Goal: Task Accomplishment & Management: Manage account settings

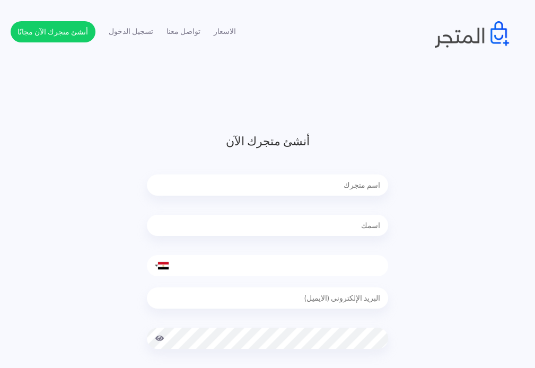
click at [351, 192] on input "text" at bounding box center [267, 184] width 241 height 21
type input "ZKmode"
click at [361, 224] on input "text" at bounding box center [267, 225] width 241 height 21
type input "[PERSON_NAME]"
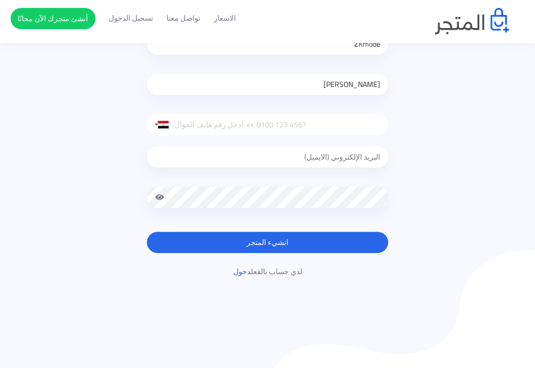
scroll to position [70, 0]
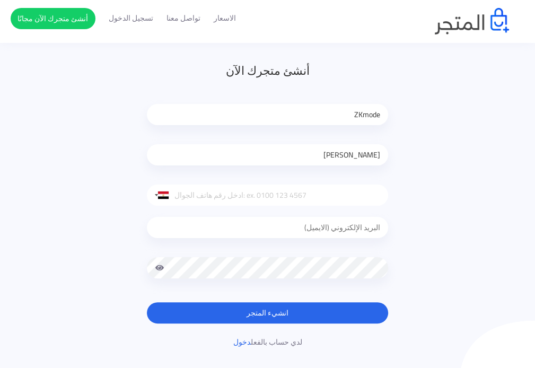
click at [326, 226] on input "email" at bounding box center [267, 227] width 241 height 21
type input "domiwise33@gmail.com"
click at [159, 268] on span at bounding box center [160, 267] width 10 height 21
click at [159, 199] on div at bounding box center [159, 195] width 24 height 20
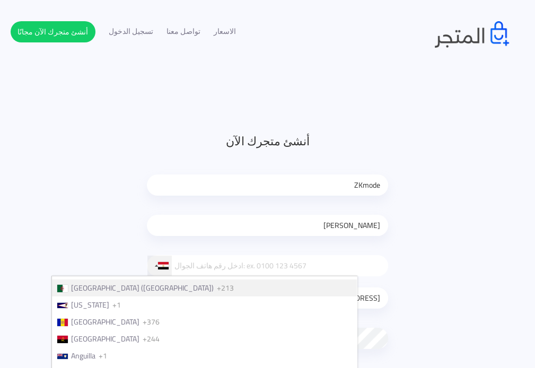
click at [191, 294] on span "Algeria (‫الجزائر‬‎)" at bounding box center [142, 288] width 143 height 14
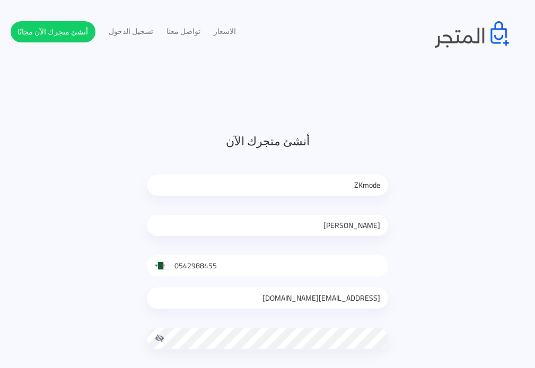
click at [179, 265] on input "0542988455" at bounding box center [267, 265] width 241 height 21
click at [178, 265] on input "0542988455" at bounding box center [267, 265] width 241 height 21
drag, startPoint x: 178, startPoint y: 265, endPoint x: 172, endPoint y: 265, distance: 5.9
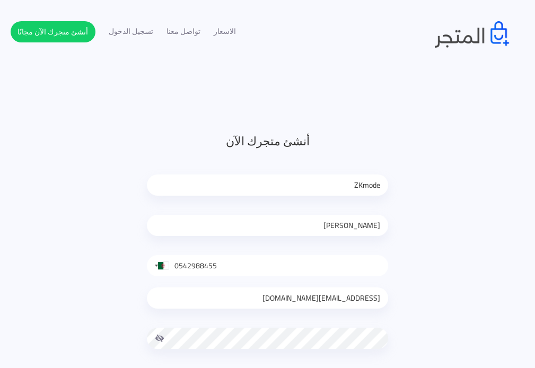
click at [172, 265] on input "0542988455" at bounding box center [267, 265] width 241 height 21
click at [249, 263] on input "0542988455" at bounding box center [267, 265] width 241 height 21
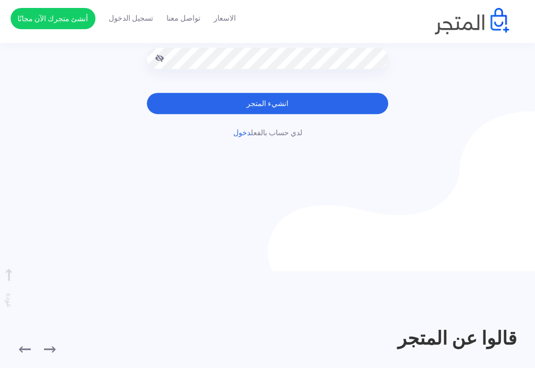
scroll to position [212, 0]
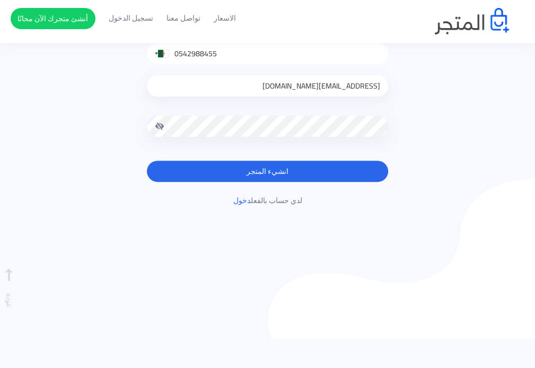
type input "0542988455"
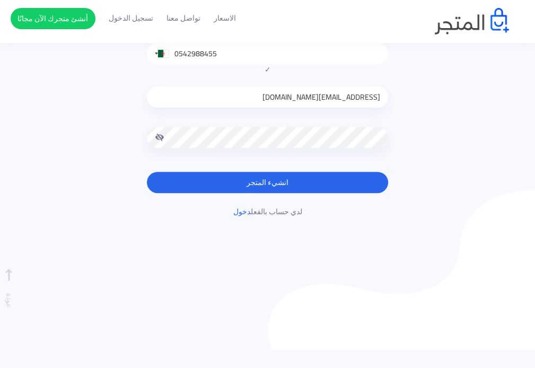
click at [345, 165] on form "أنشئ متجرك الآن ZKmode Abdenour Douibi United States +1 United Kingdom +44 Afgh…" at bounding box center [267, 57] width 241 height 272
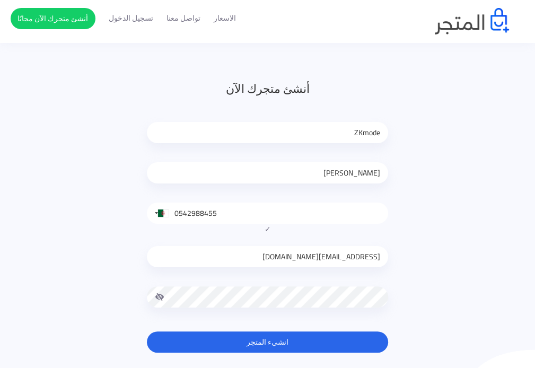
scroll to position [141, 0]
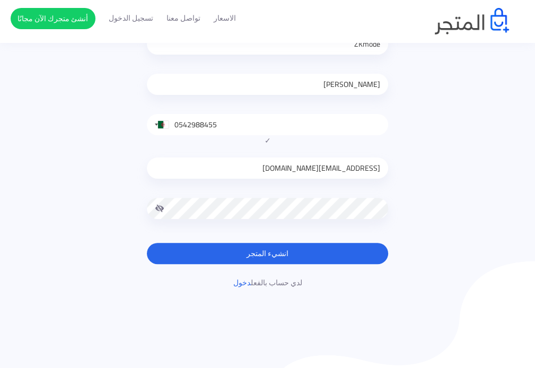
click at [283, 250] on button "انشيء المتجر" at bounding box center [267, 253] width 241 height 21
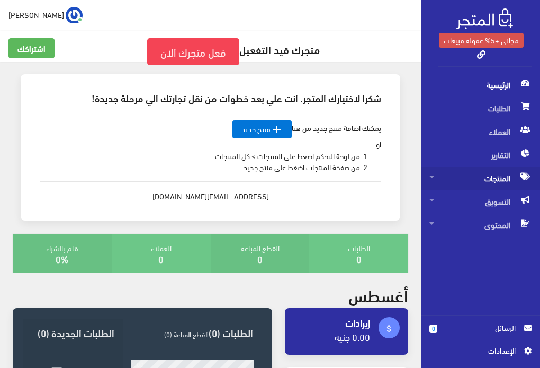
click at [495, 184] on span "المنتجات" at bounding box center [481, 177] width 102 height 23
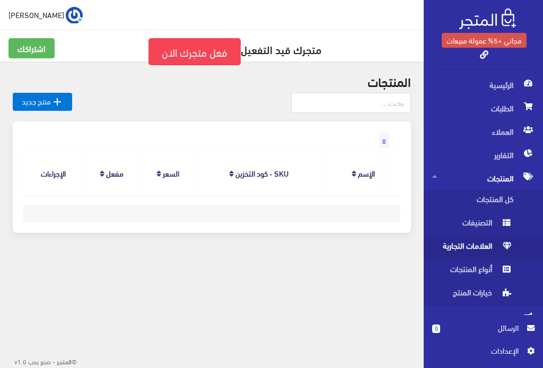
click at [487, 244] on span "العلامات التجارية" at bounding box center [472, 247] width 81 height 23
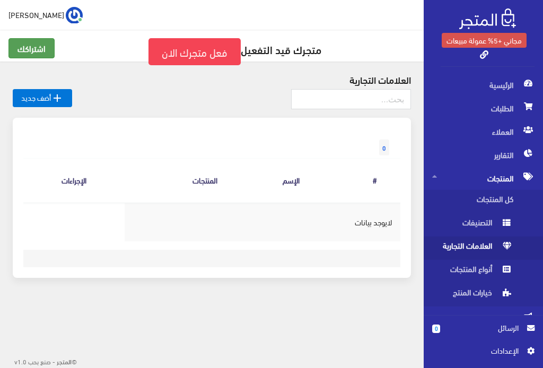
click at [42, 52] on link "اشتراكك" at bounding box center [31, 48] width 46 height 20
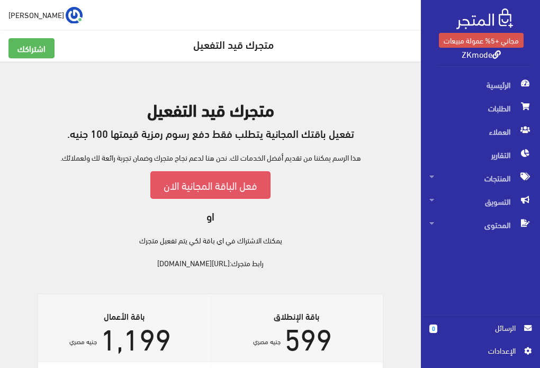
click at [215, 187] on link "فعل الباقة المجانية الان" at bounding box center [210, 184] width 120 height 27
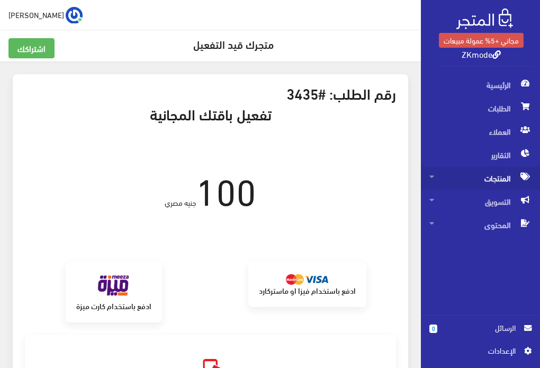
click at [499, 171] on span "المنتجات" at bounding box center [481, 177] width 102 height 23
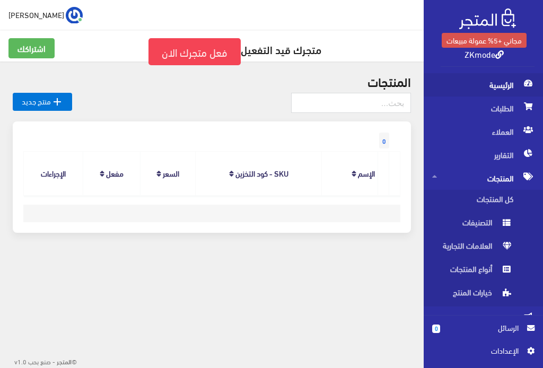
click at [510, 82] on span "الرئيسية" at bounding box center [483, 84] width 102 height 23
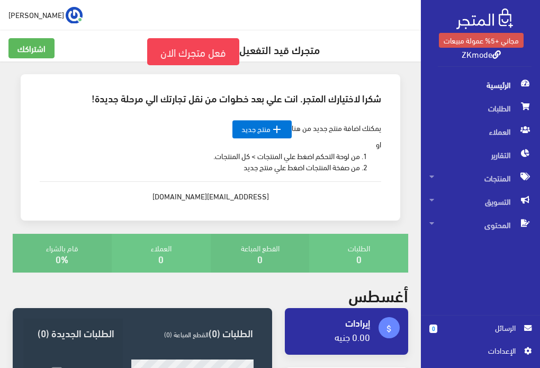
click at [505, 82] on span "الرئيسية" at bounding box center [481, 84] width 102 height 23
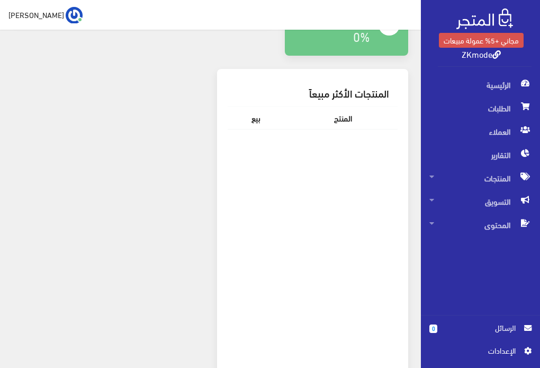
scroll to position [610, 0]
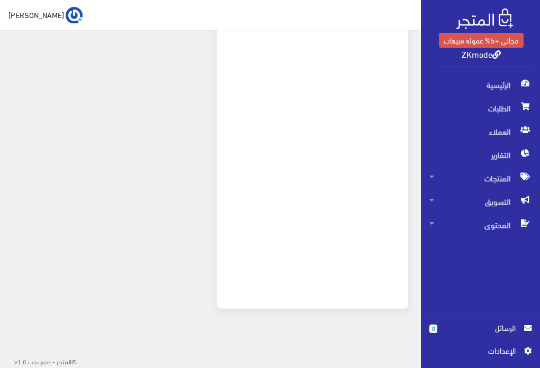
click at [500, 350] on span "اﻹعدادات" at bounding box center [476, 350] width 77 height 12
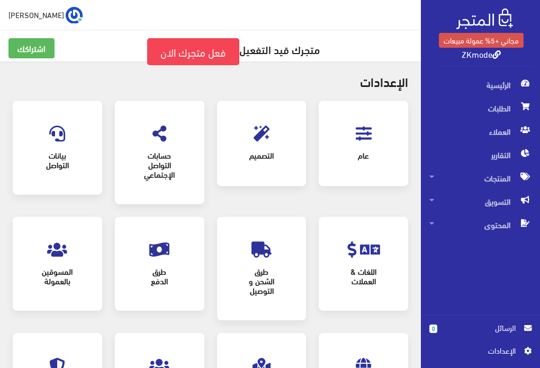
click at [253, 156] on span "التصميم" at bounding box center [261, 155] width 51 height 23
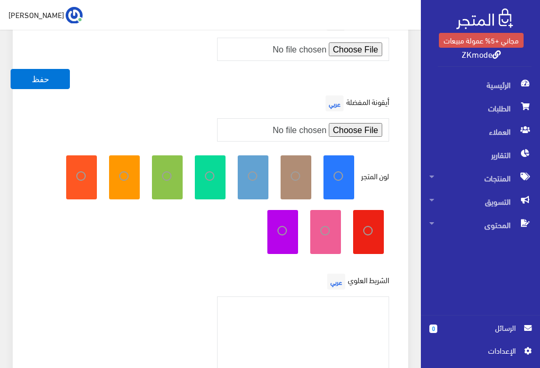
scroll to position [141, 0]
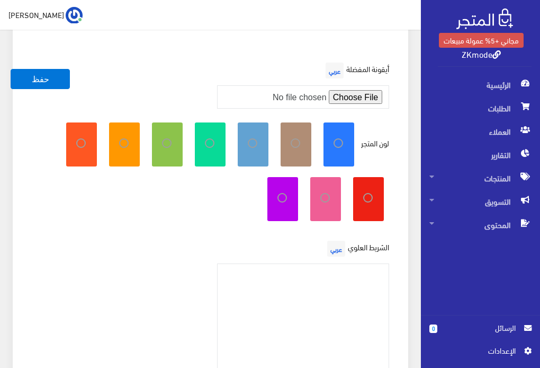
click at [277, 196] on label at bounding box center [279, 197] width 15 height 10
click at [274, 196] on input "radio" at bounding box center [271, 195] width 7 height 7
radio input "true"
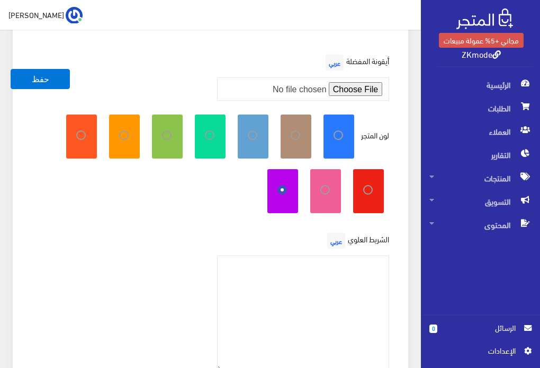
scroll to position [282, 0]
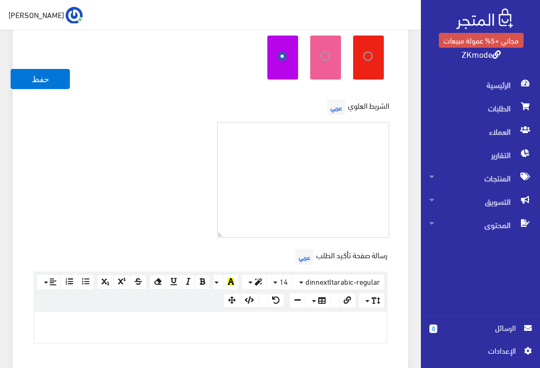
click at [358, 136] on textarea at bounding box center [303, 180] width 173 height 116
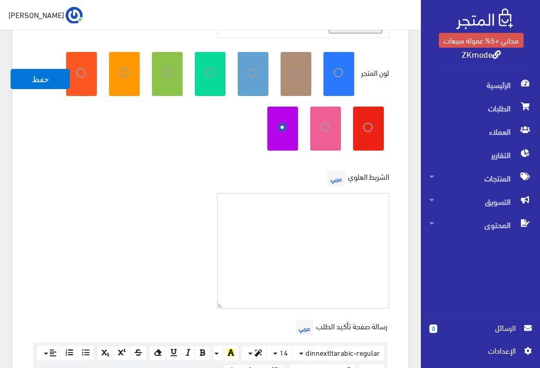
scroll to position [59, 0]
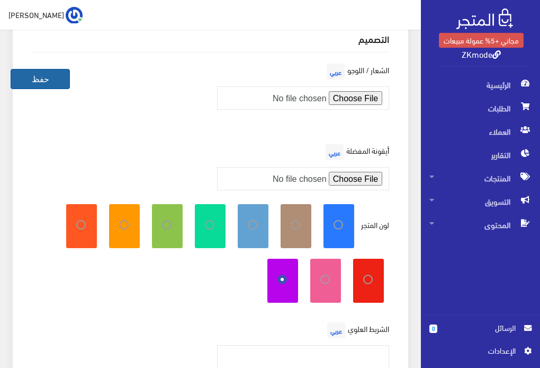
click at [38, 81] on button "حفظ" at bounding box center [40, 79] width 59 height 20
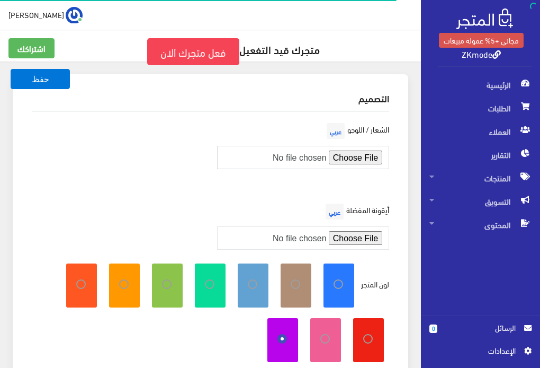
click at [344, 158] on input "file" at bounding box center [303, 157] width 173 height 23
type input "C:\fakepath\IMG_8173.PNG"
click at [348, 236] on input "file" at bounding box center [303, 237] width 173 height 23
type input "C:\fakepath\IMG_8173.PNG"
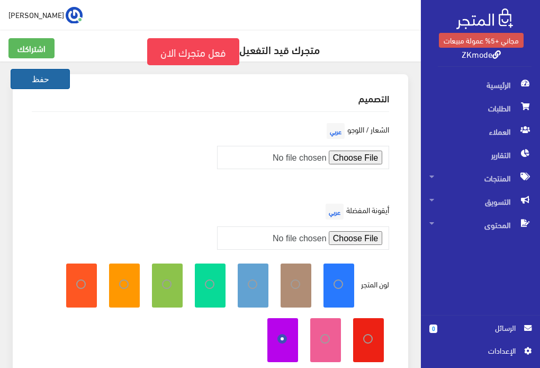
click at [43, 84] on button "حفظ" at bounding box center [40, 79] width 59 height 20
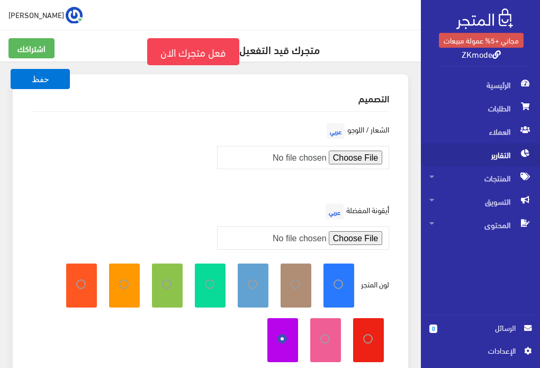
click at [513, 153] on span "التقارير" at bounding box center [481, 154] width 102 height 23
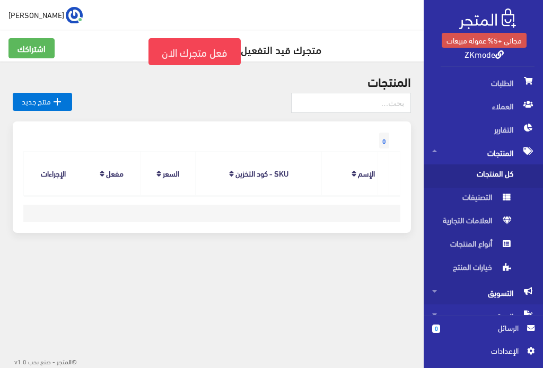
scroll to position [37, 0]
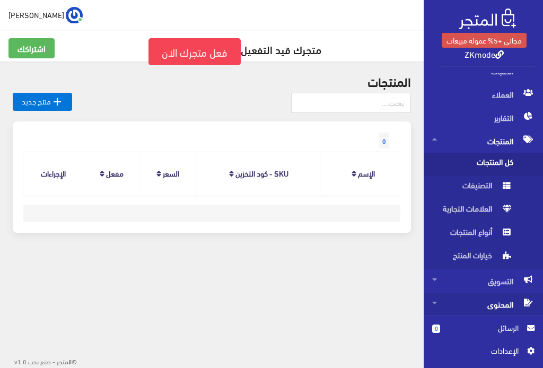
click at [509, 304] on span "المحتوى" at bounding box center [483, 303] width 102 height 23
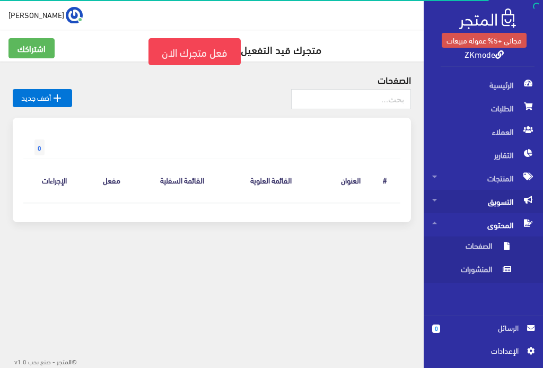
click at [510, 198] on span "التسويق" at bounding box center [483, 201] width 102 height 23
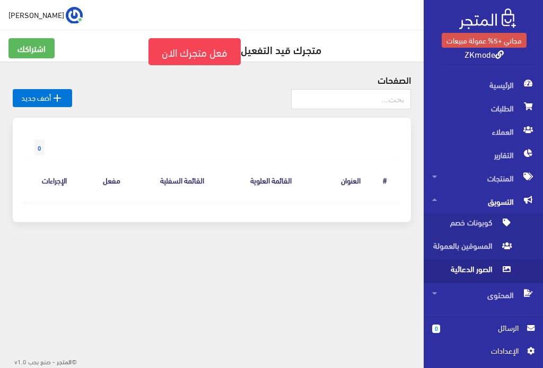
click at [507, 270] on icon at bounding box center [506, 269] width 8 height 8
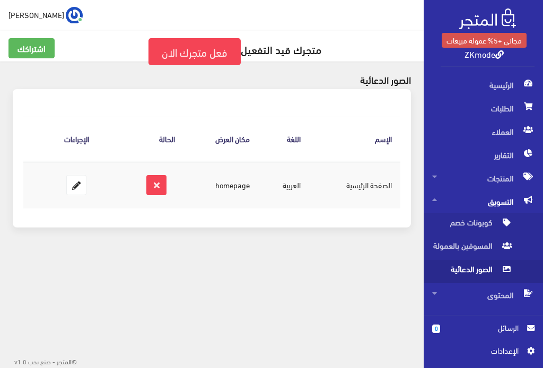
click at [374, 189] on td "الصفحة الرئيسية" at bounding box center [354, 184] width 91 height 47
click at [74, 189] on icon at bounding box center [76, 184] width 19 height 19
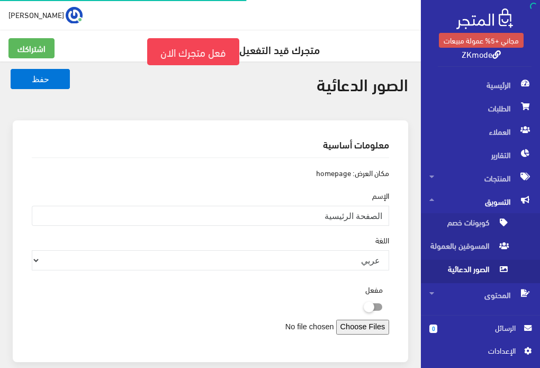
scroll to position [53, 0]
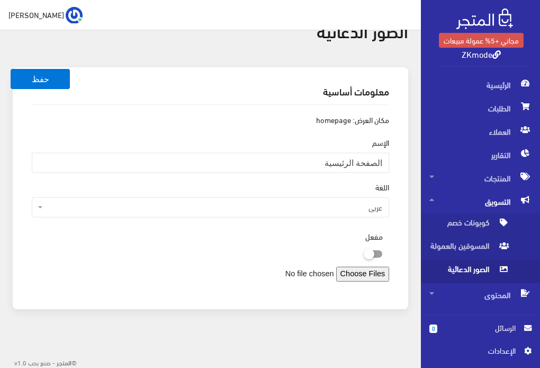
click at [364, 251] on icon at bounding box center [364, 254] width 0 height 10
click at [364, 251] on input "checkbox" at bounding box center [354, 251] width 19 height 11
checkbox input "true"
click at [366, 278] on input"] "file" at bounding box center [317, 274] width 146 height 15
type input"] "C:\fakepath\IMG_8174.PNG"
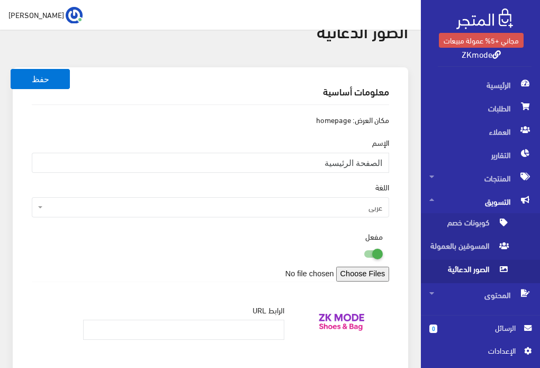
click at [490, 54] on link "ZKmode" at bounding box center [481, 53] width 39 height 15
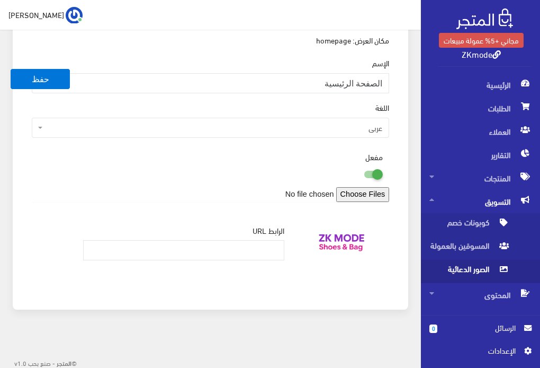
scroll to position [0, 0]
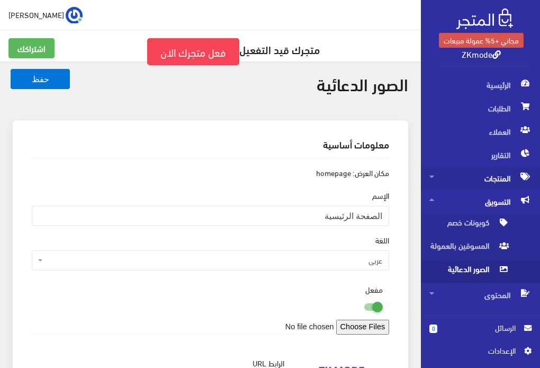
click at [505, 177] on span "المنتجات" at bounding box center [481, 177] width 102 height 23
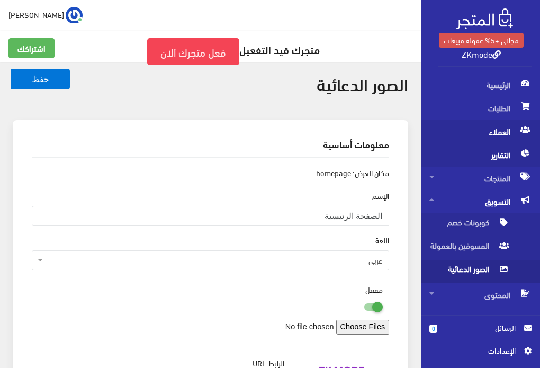
click at [504, 156] on span "التقارير" at bounding box center [481, 154] width 102 height 23
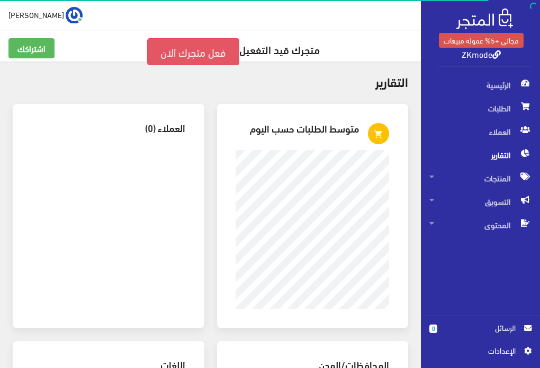
click at [201, 55] on link "فعل متجرك الان" at bounding box center [193, 51] width 92 height 27
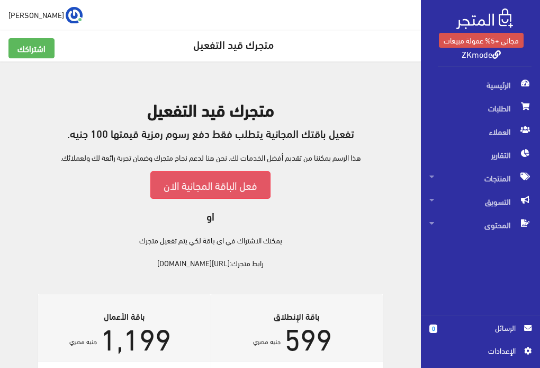
click at [209, 178] on link "فعل الباقة المجانية الان" at bounding box center [210, 184] width 120 height 27
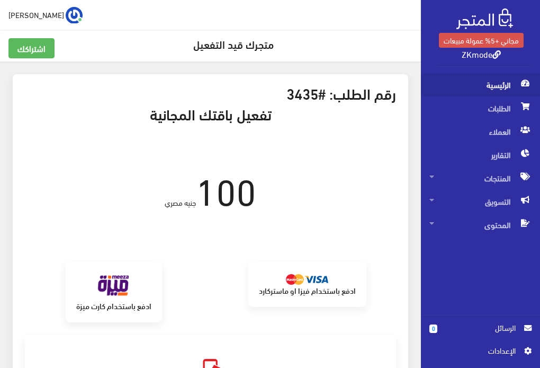
click at [492, 91] on span "الرئيسية" at bounding box center [481, 84] width 102 height 23
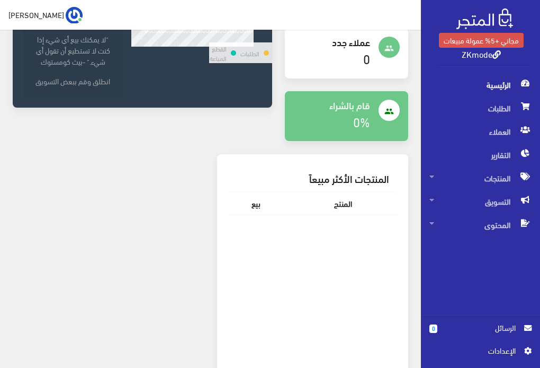
scroll to position [141, 0]
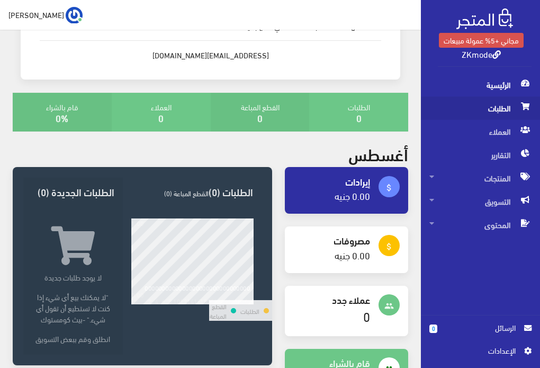
click at [507, 107] on span "الطلبات" at bounding box center [481, 107] width 102 height 23
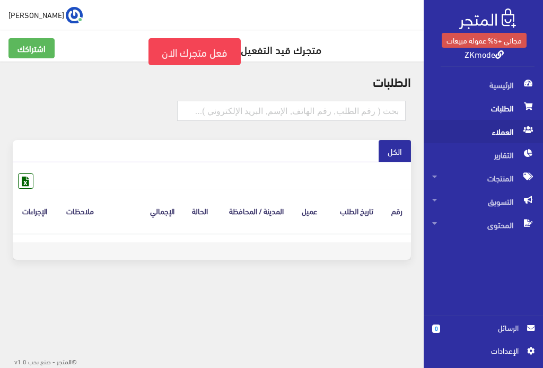
click at [510, 136] on span "العملاء" at bounding box center [483, 131] width 102 height 23
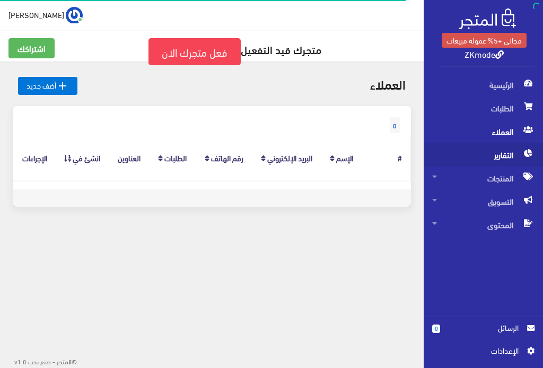
click at [507, 149] on span "التقارير" at bounding box center [483, 154] width 102 height 23
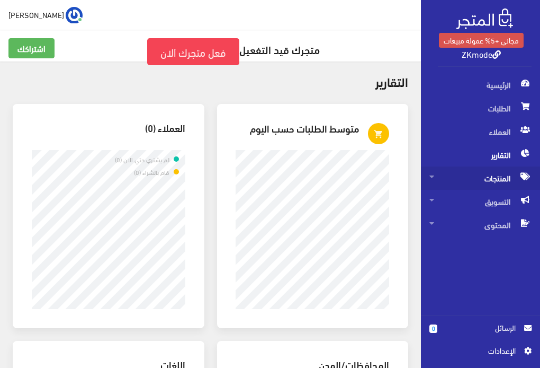
click at [505, 184] on span "المنتجات" at bounding box center [481, 177] width 102 height 23
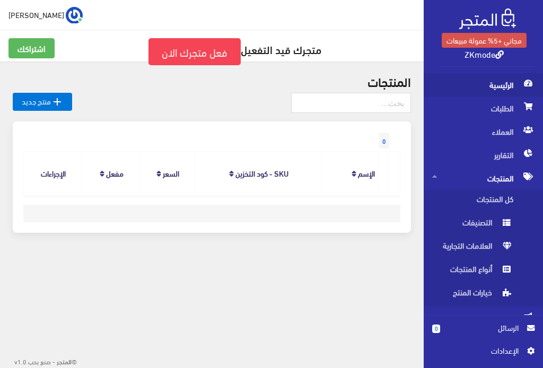
click at [508, 86] on span "الرئيسية" at bounding box center [483, 84] width 102 height 23
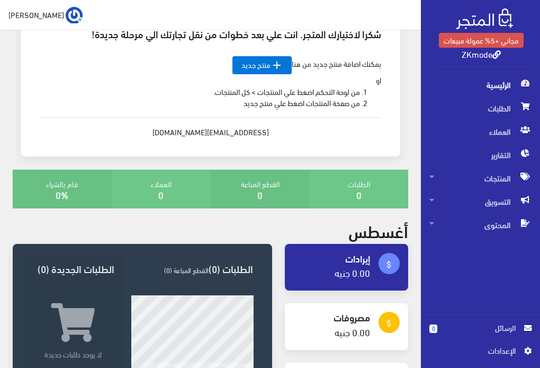
scroll to position [282, 0]
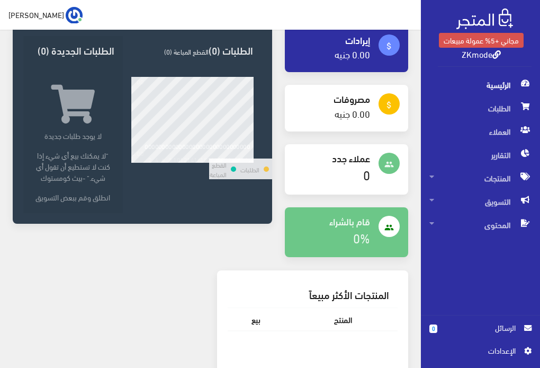
click at [513, 353] on span "اﻹعدادات" at bounding box center [476, 350] width 77 height 12
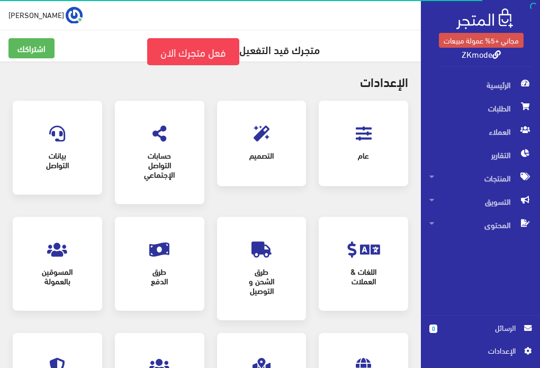
click at [280, 258] on div "طرق الشحن و التوصيل" at bounding box center [262, 268] width 68 height 82
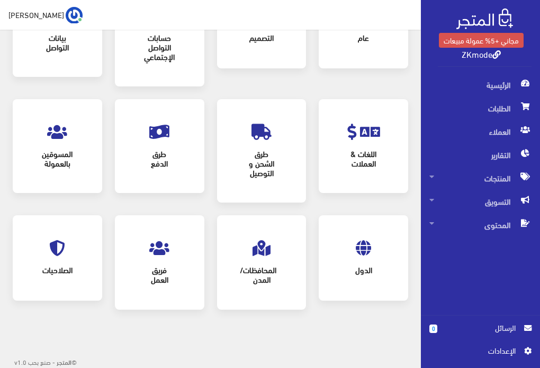
scroll to position [118, 0]
click at [262, 141] on div "طرق الشحن و التوصيل" at bounding box center [262, 150] width 68 height 82
click at [260, 150] on span "طرق الشحن و التوصيل" at bounding box center [261, 161] width 51 height 41
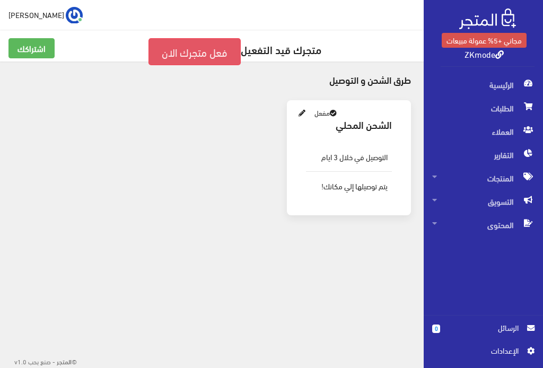
click at [203, 61] on link "فعل متجرك الان" at bounding box center [194, 51] width 92 height 27
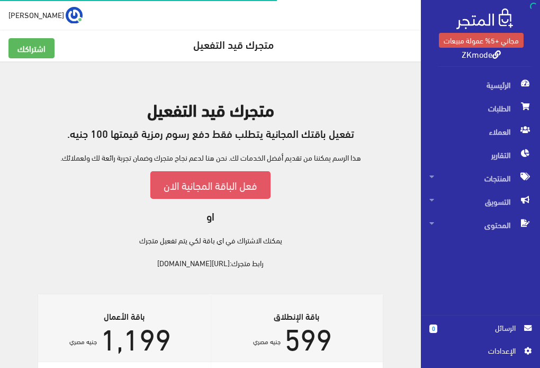
click at [225, 186] on link "فعل الباقة المجانية الان" at bounding box center [210, 184] width 120 height 27
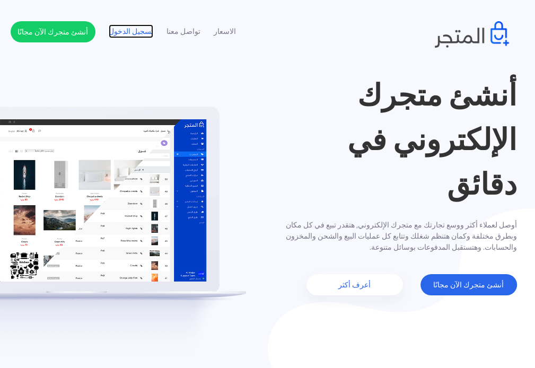
click at [133, 31] on link "تسجيل الدخول" at bounding box center [131, 31] width 45 height 11
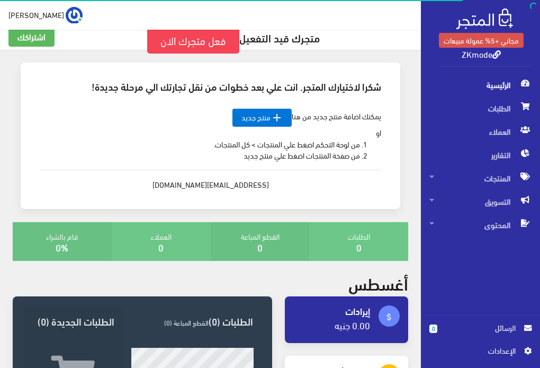
scroll to position [70, 0]
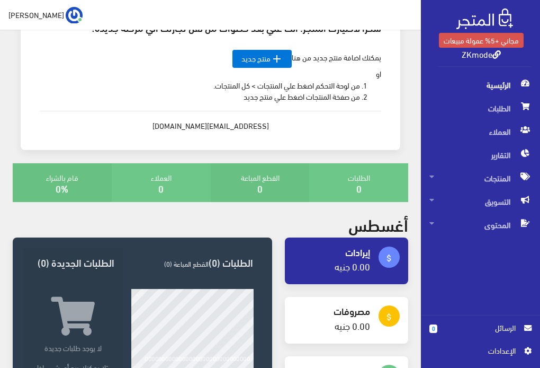
click at [508, 345] on span "اﻹعدادات" at bounding box center [476, 350] width 77 height 12
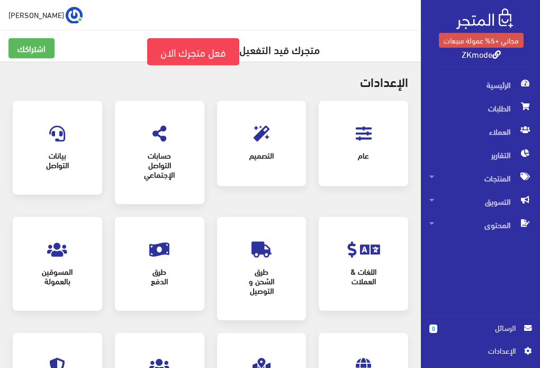
click at [64, 16] on link "[PERSON_NAME]" at bounding box center [45, 14] width 74 height 17
click at [56, 61] on link "تسجيل الخروج" at bounding box center [40, 59] width 84 height 14
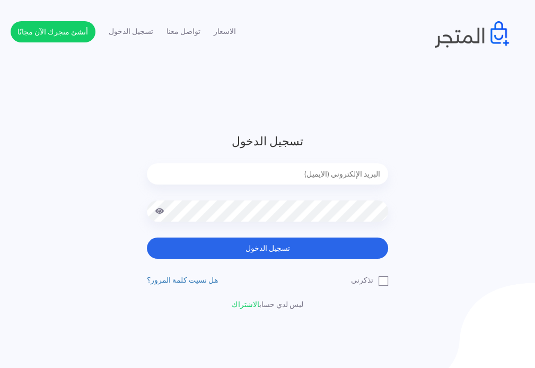
type input "domiwise33@gmail.com"
click at [269, 178] on input "domiwise33@gmail.com" at bounding box center [267, 173] width 241 height 21
drag, startPoint x: 269, startPoint y: 178, endPoint x: 412, endPoint y: 184, distance: 143.2
click at [413, 184] on div "تسجيل الدخول domiwise33@gmail.com تسجيل الدخول تذكرني" at bounding box center [268, 221] width 514 height 178
type input "abdenour065@gmail.com"
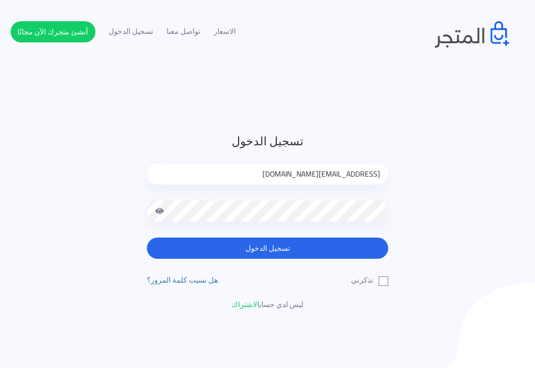
click at [155, 214] on span at bounding box center [160, 210] width 10 height 21
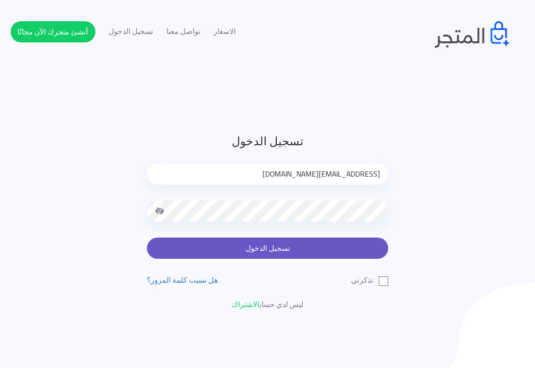
click at [301, 244] on button "تسجيل الدخول" at bounding box center [267, 247] width 241 height 21
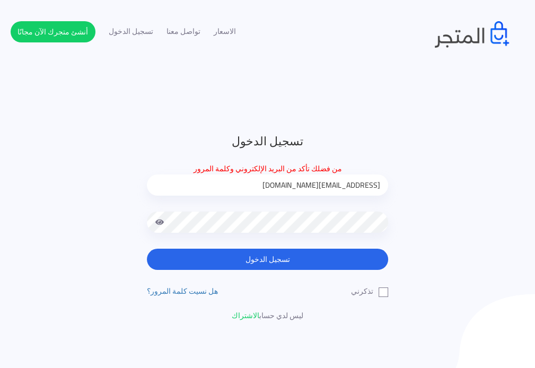
click at [157, 219] on span at bounding box center [160, 221] width 10 height 21
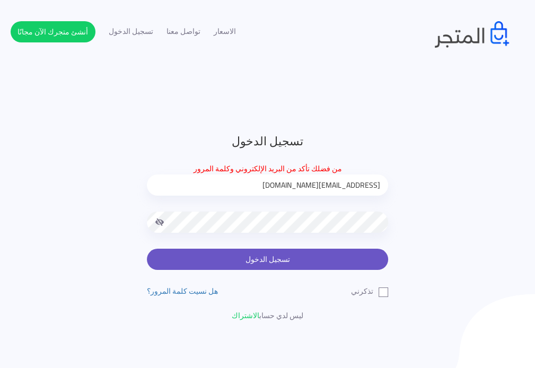
click at [346, 255] on button "تسجيل الدخول" at bounding box center [267, 259] width 241 height 21
click at [184, 265] on button "تسجيل الدخول" at bounding box center [267, 259] width 241 height 21
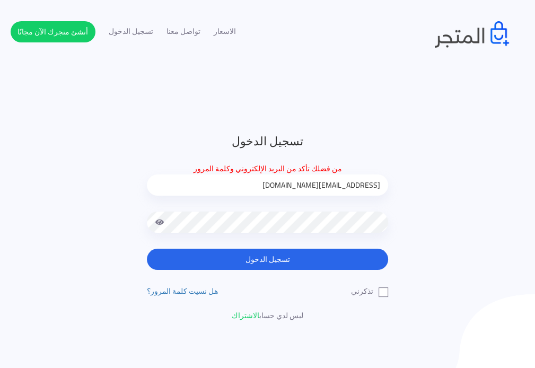
click at [157, 219] on div at bounding box center [267, 229] width 241 height 37
click at [158, 219] on span at bounding box center [160, 221] width 10 height 21
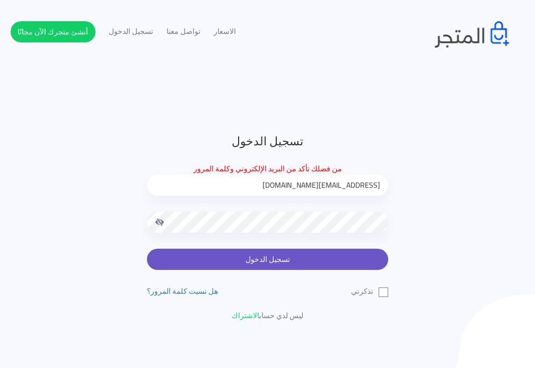
click at [276, 258] on button "تسجيل الدخول" at bounding box center [267, 259] width 241 height 21
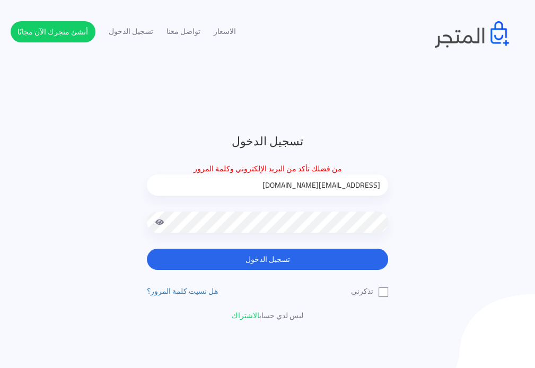
click at [147, 249] on button "تسجيل الدخول" at bounding box center [267, 259] width 241 height 21
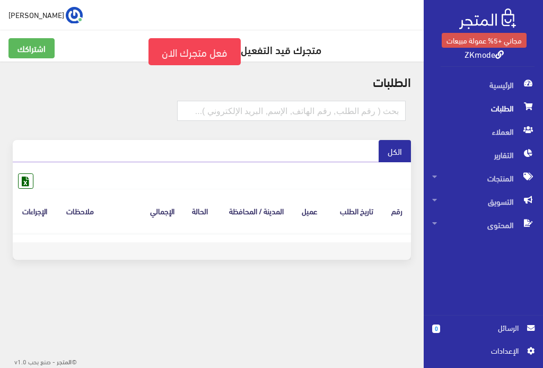
select select
click at [28, 185] on icon at bounding box center [26, 181] width 14 height 14
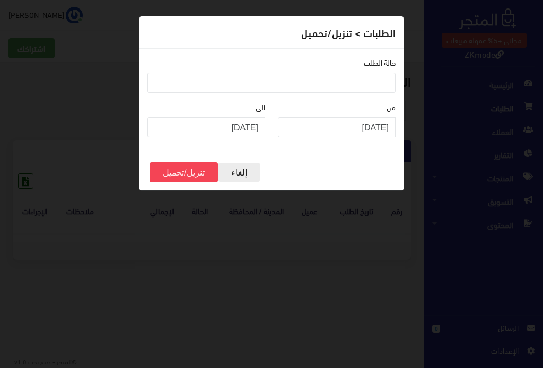
click at [232, 170] on button "إلغاء" at bounding box center [239, 172] width 42 height 20
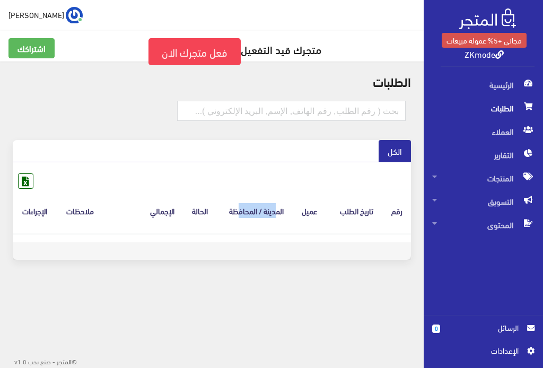
drag, startPoint x: 274, startPoint y: 213, endPoint x: 235, endPoint y: 220, distance: 39.4
click at [235, 220] on th "المدينة / المحافظة" at bounding box center [254, 211] width 75 height 44
click at [386, 154] on link "الكل" at bounding box center [394, 151] width 32 height 22
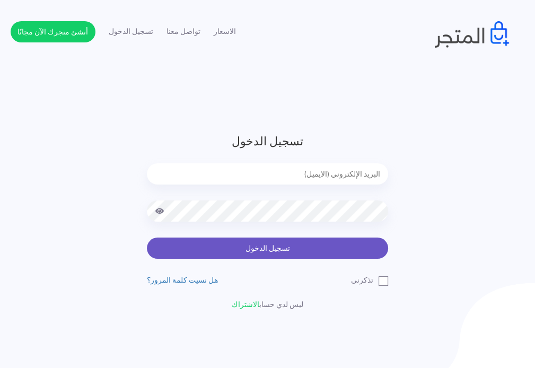
type input "[EMAIL_ADDRESS][DOMAIN_NAME]"
click at [288, 246] on button "تسجيل الدخول" at bounding box center [267, 247] width 241 height 21
